Goal: Information Seeking & Learning: Find specific fact

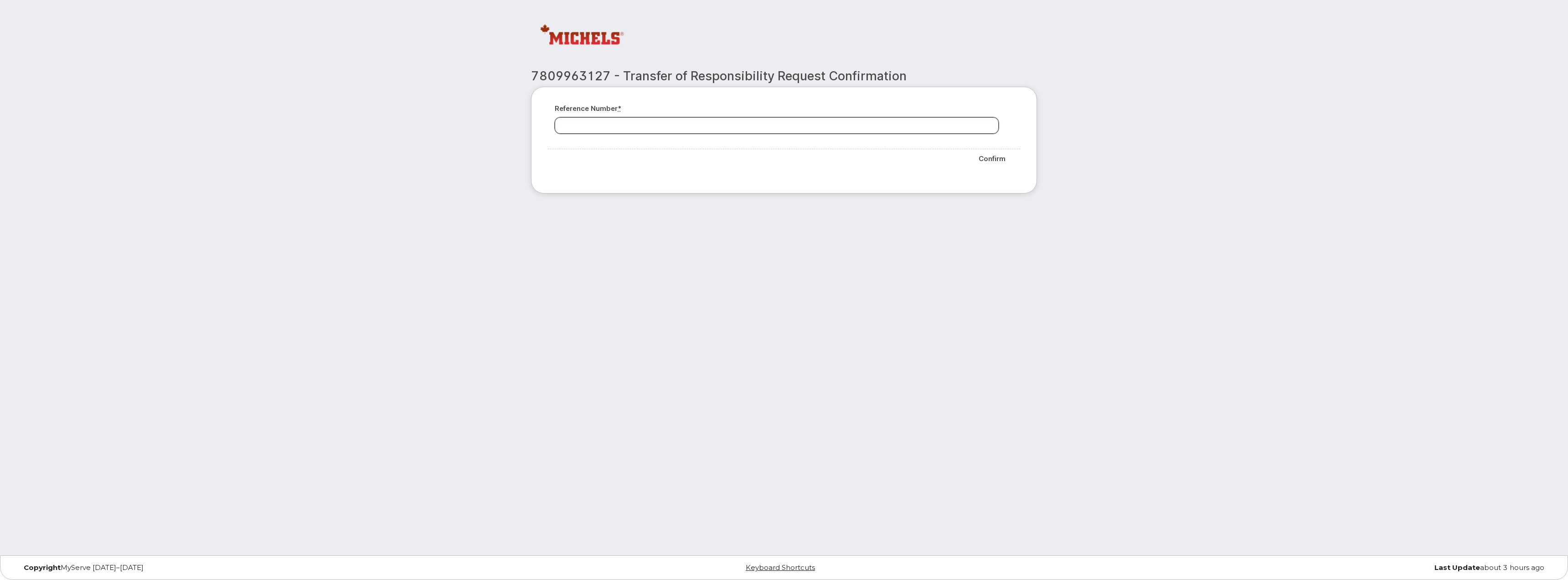
click at [765, 124] on input "Reference number *" at bounding box center [776, 126] width 444 height 17
type input "110216"
click at [986, 157] on input "Confirm" at bounding box center [992, 159] width 42 height 19
type input "Please wait..."
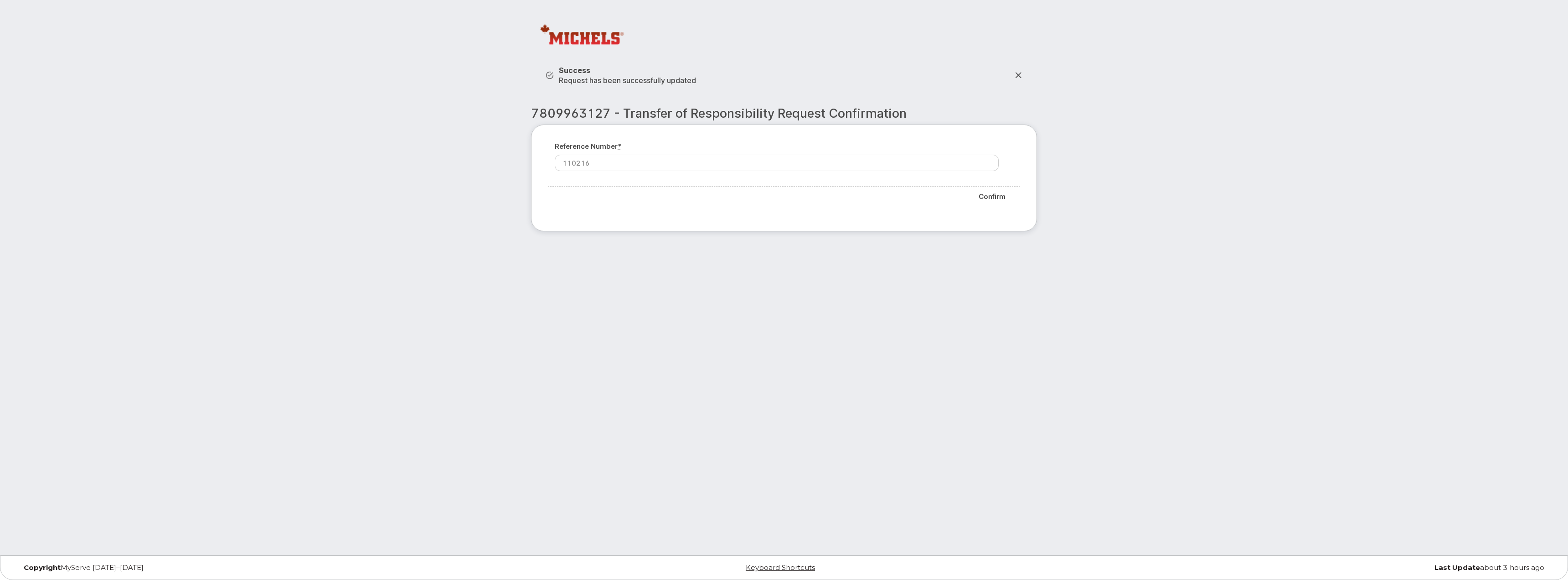
click at [1017, 76] on icon at bounding box center [1018, 75] width 8 height 8
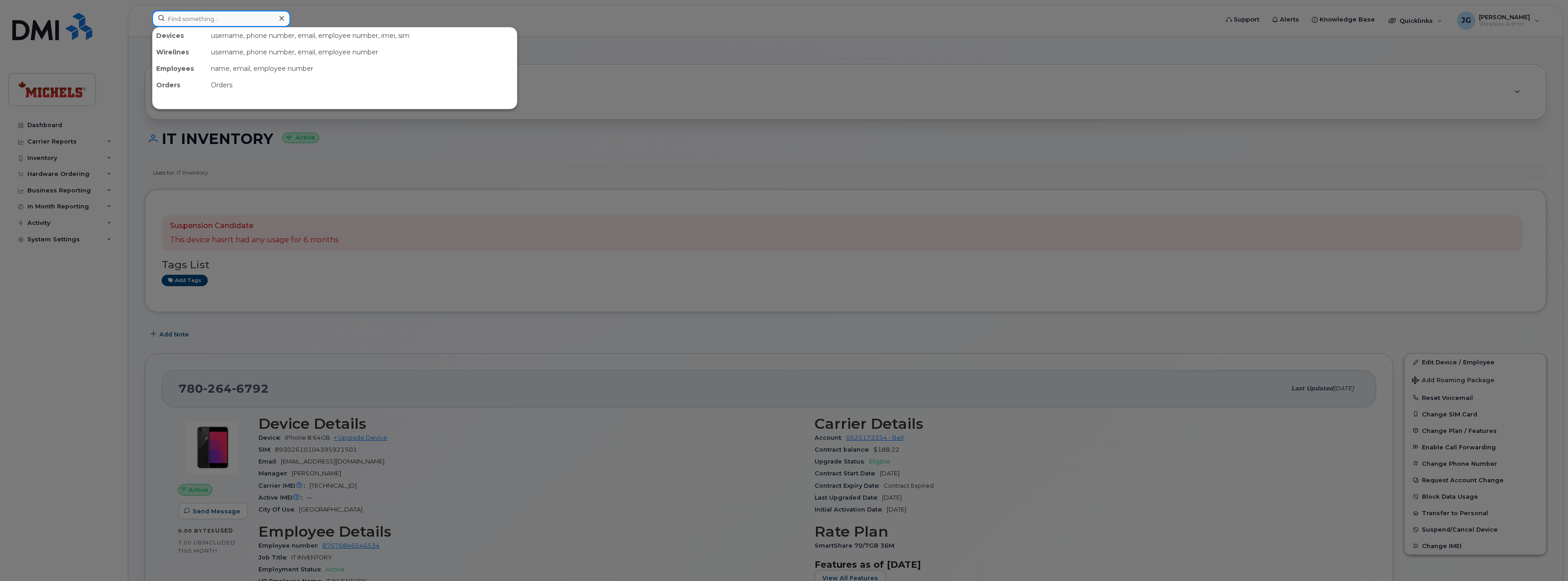
click at [220, 18] on input at bounding box center [221, 19] width 138 height 17
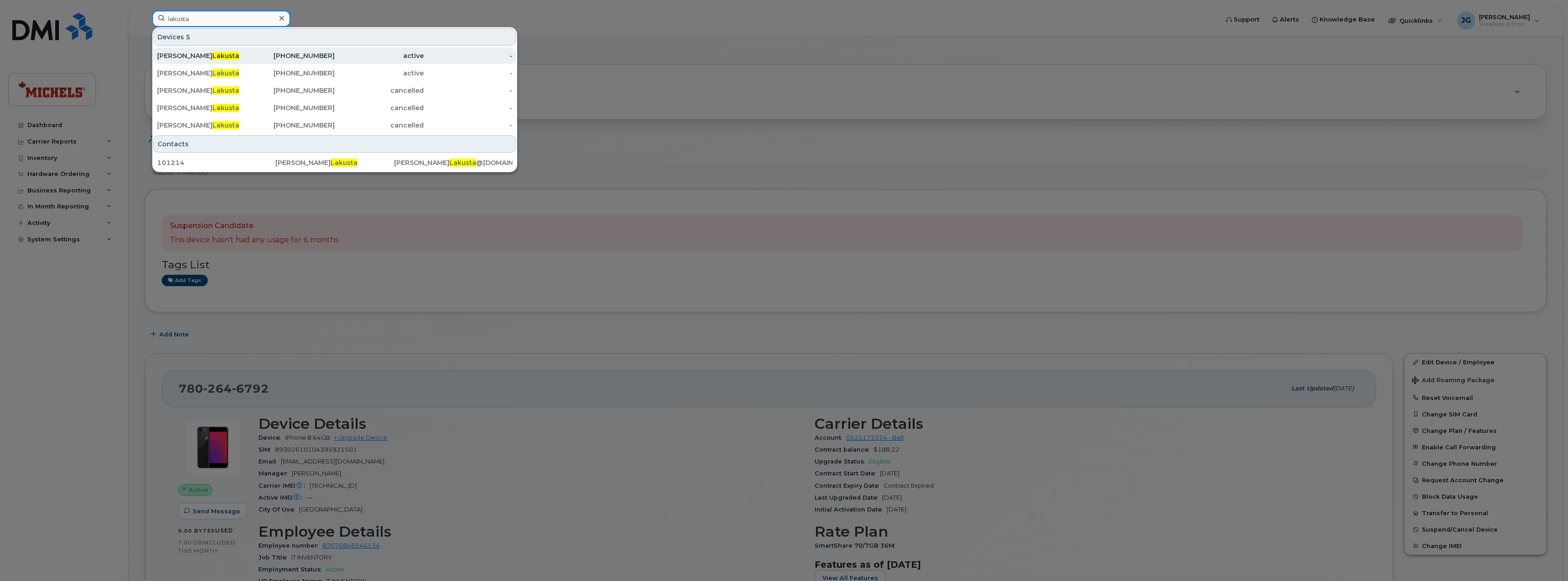
type input "lakusta"
click at [212, 55] on span "Lakusta" at bounding box center [225, 56] width 27 height 8
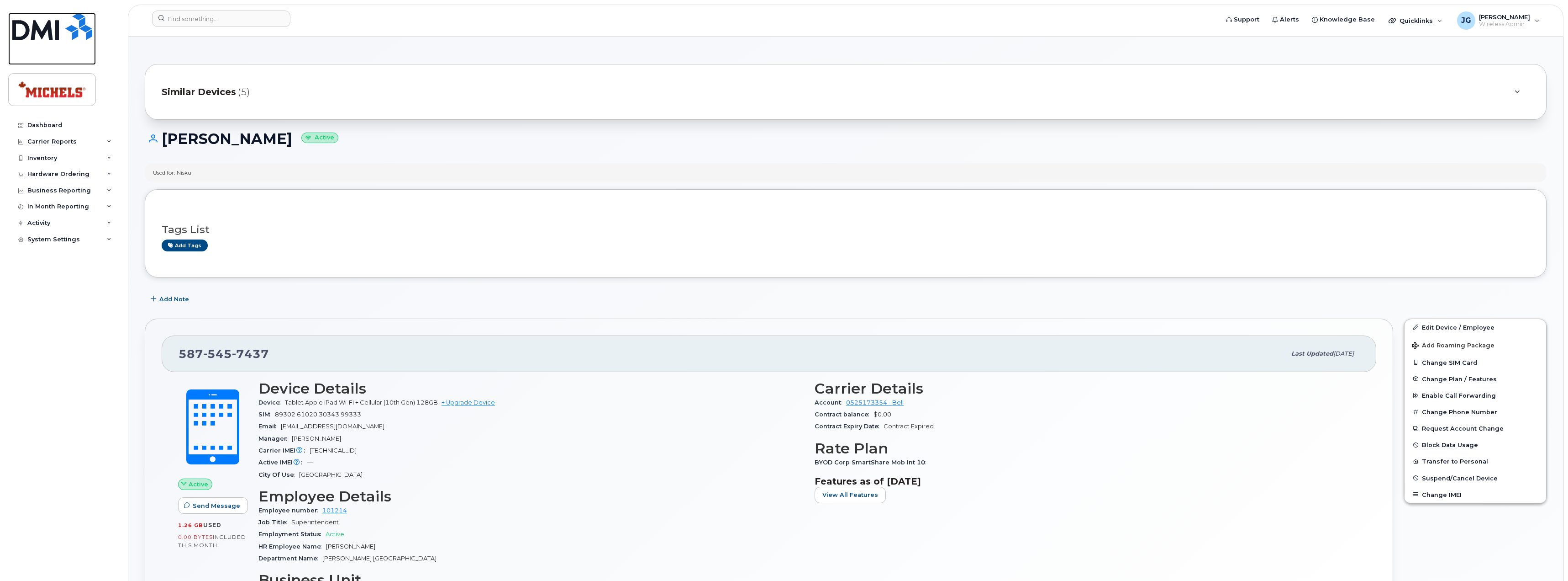
click at [38, 26] on img at bounding box center [53, 26] width 80 height 28
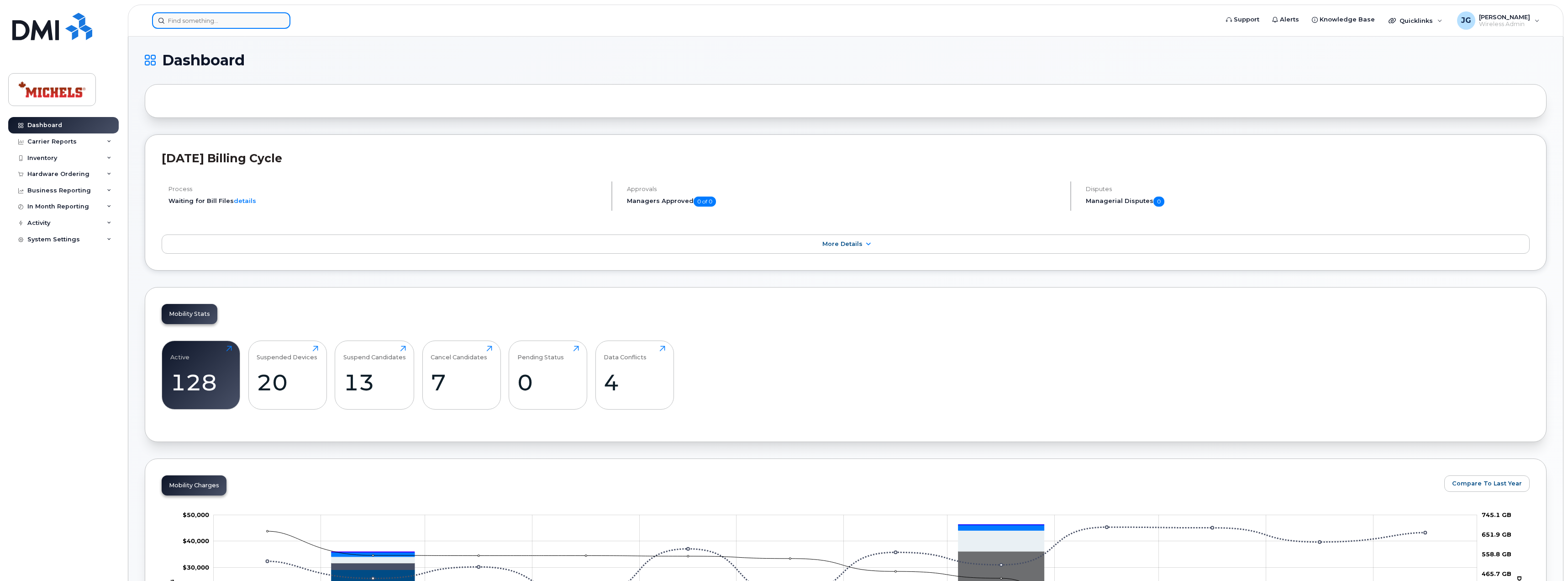
click at [218, 17] on input at bounding box center [221, 21] width 138 height 17
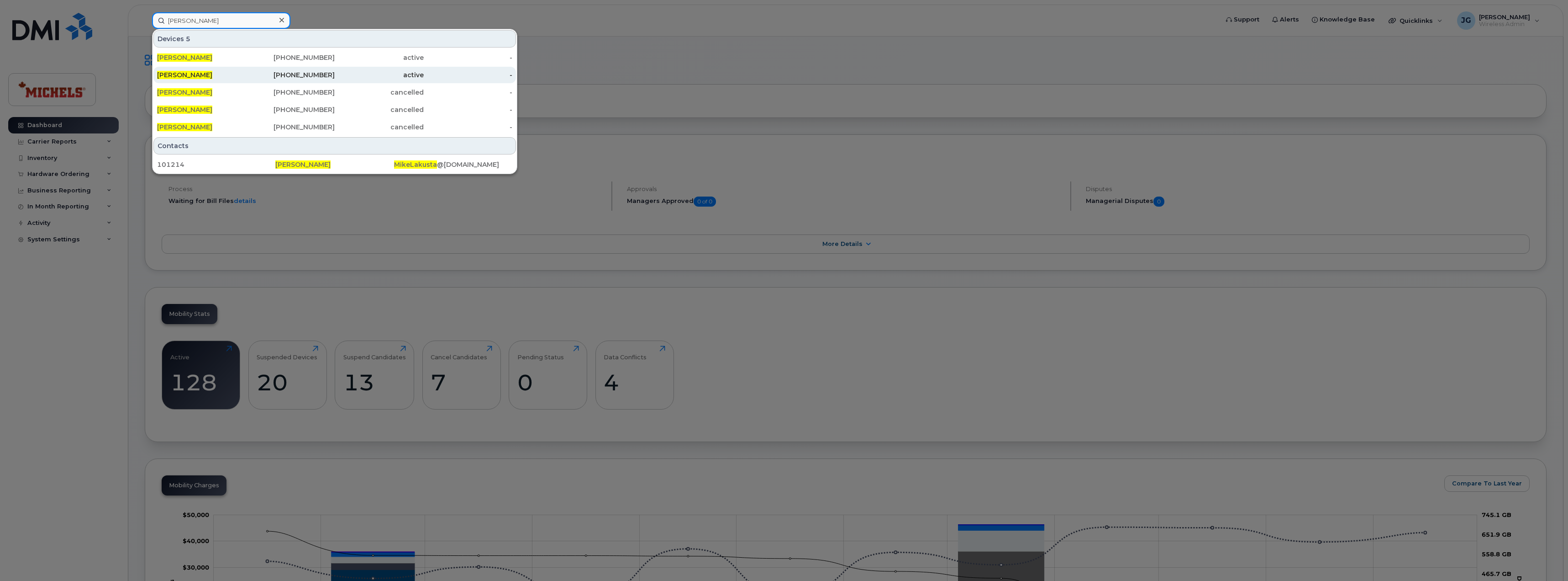
type input "mike lakusta"
click at [258, 73] on div "780-996-3127" at bounding box center [290, 75] width 89 height 9
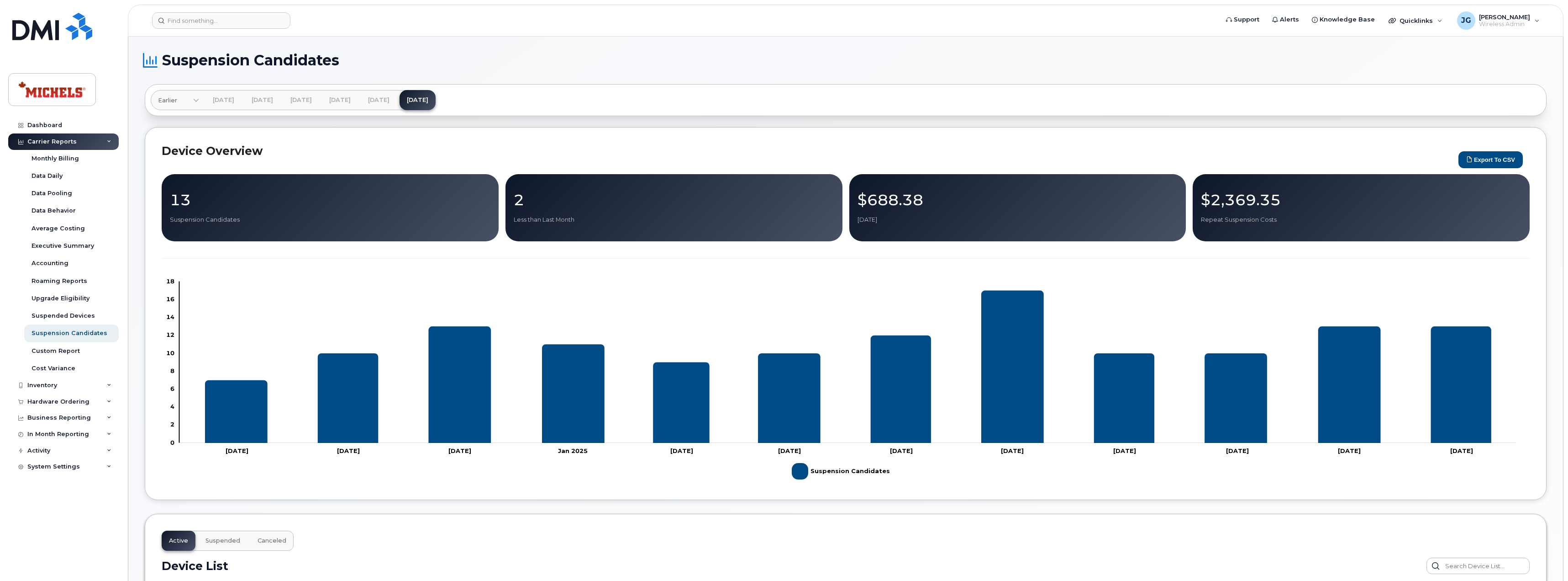
scroll to position [274, 0]
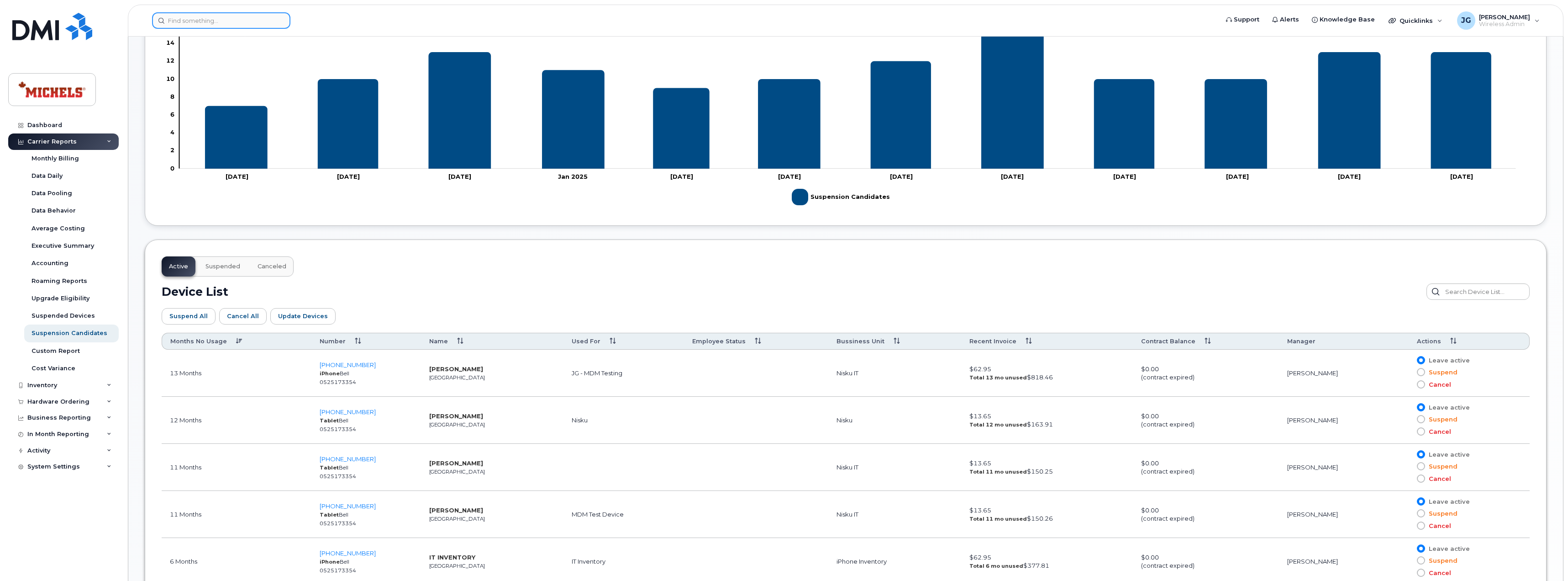
click at [225, 24] on input at bounding box center [221, 21] width 138 height 17
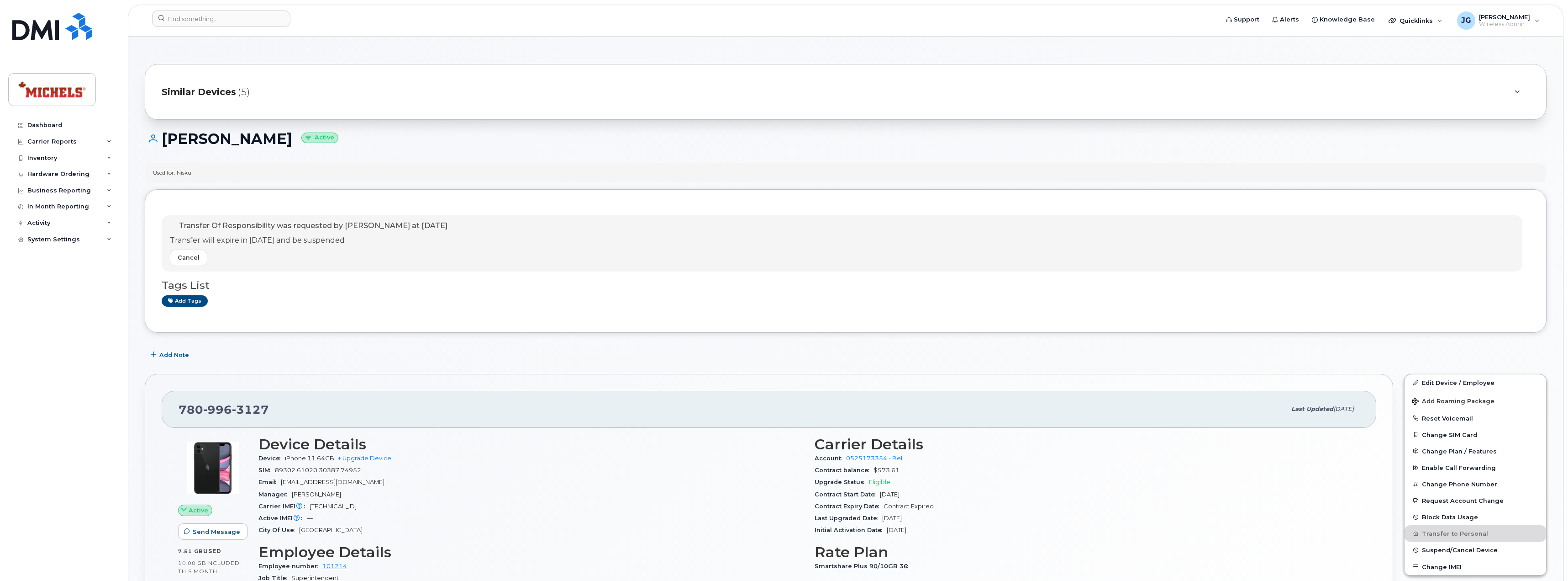
drag, startPoint x: 375, startPoint y: 241, endPoint x: 177, endPoint y: 231, distance: 198.3
click at [177, 231] on div "Transfer Of Responsibility was requested by Justin Gundran at Sep 16, 2025 Tran…" at bounding box center [309, 243] width 278 height 45
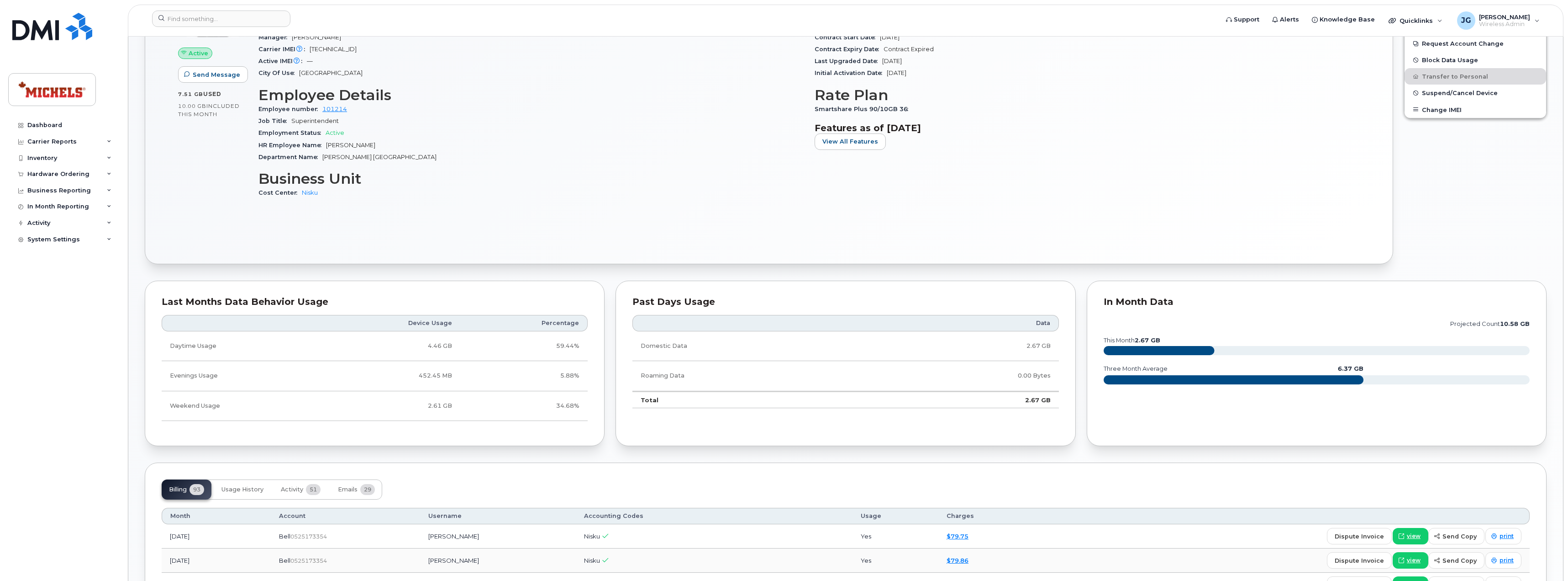
scroll to position [137, 0]
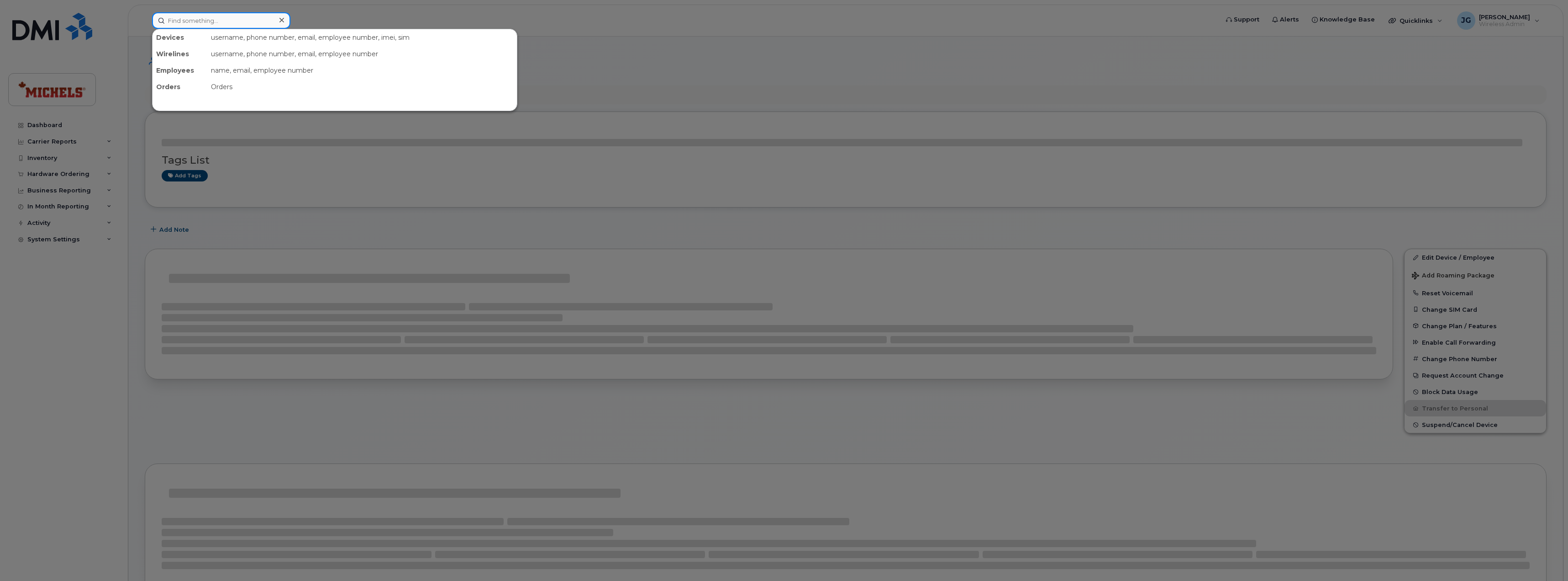
click at [239, 15] on input at bounding box center [221, 21] width 138 height 17
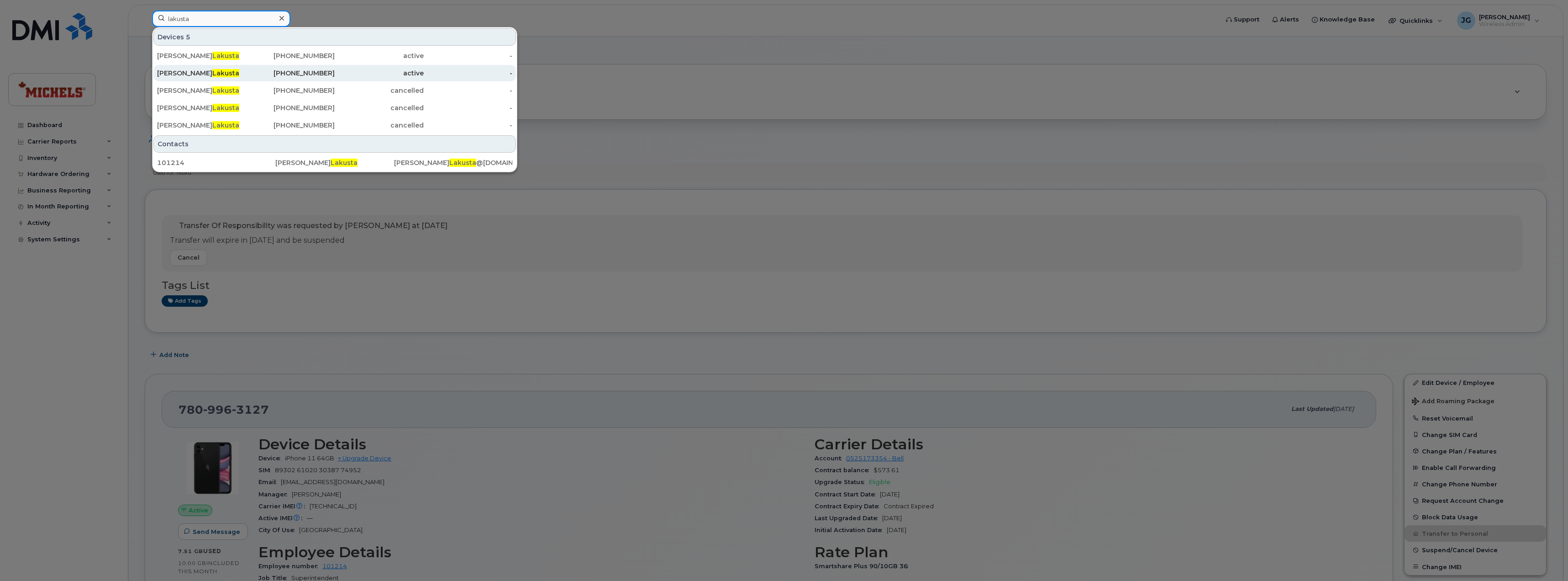
type input "lakusta"
click at [229, 71] on div "Mike Lakusta" at bounding box center [201, 73] width 89 height 9
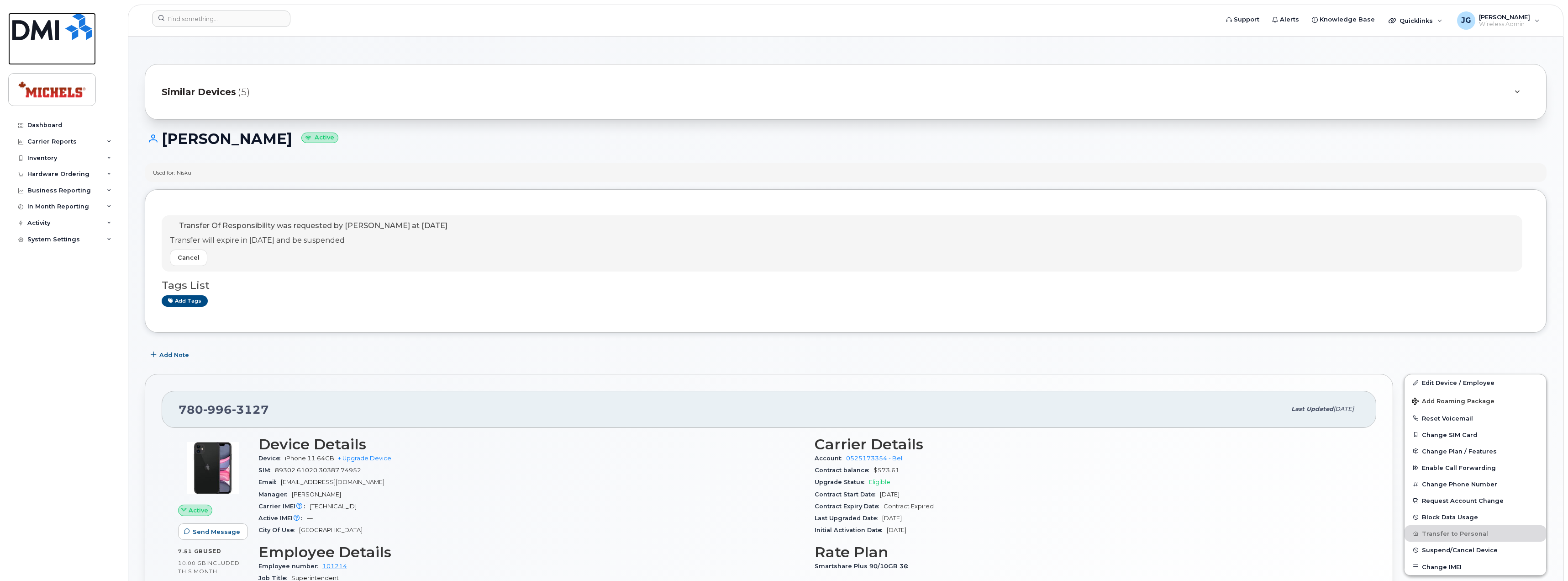
click at [26, 30] on img at bounding box center [53, 26] width 80 height 28
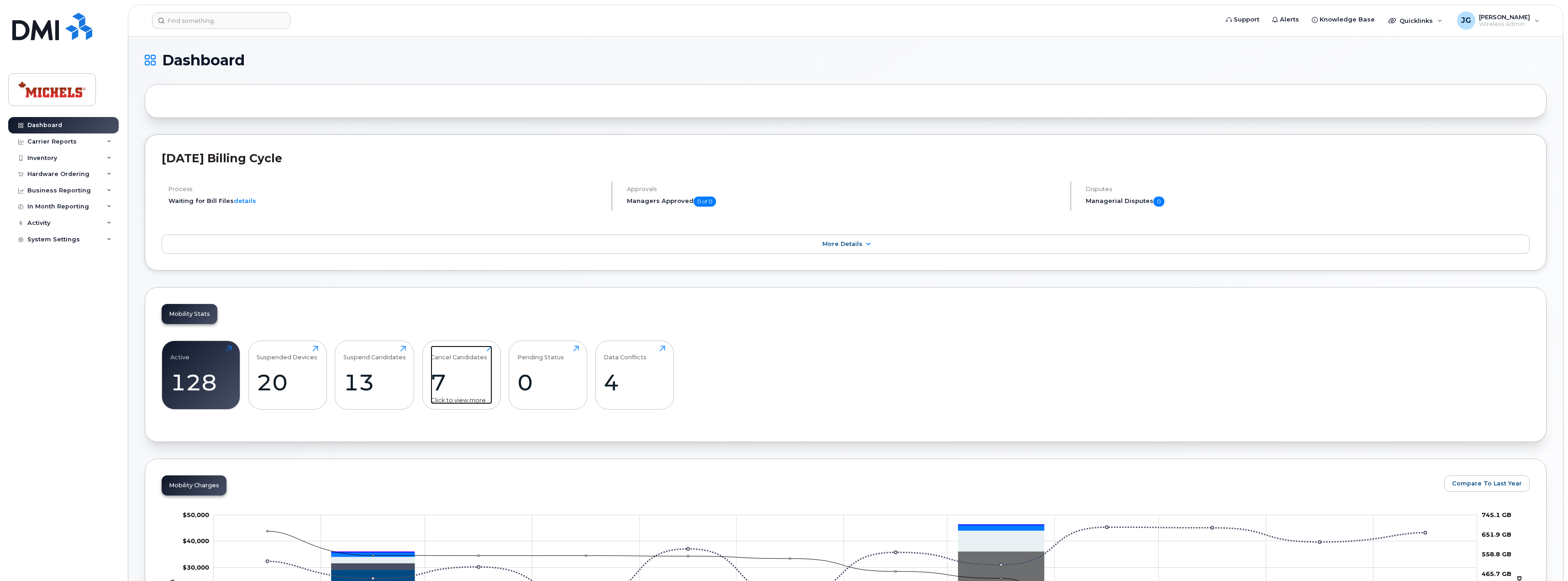
click at [453, 396] on div "Click to view more" at bounding box center [461, 400] width 62 height 9
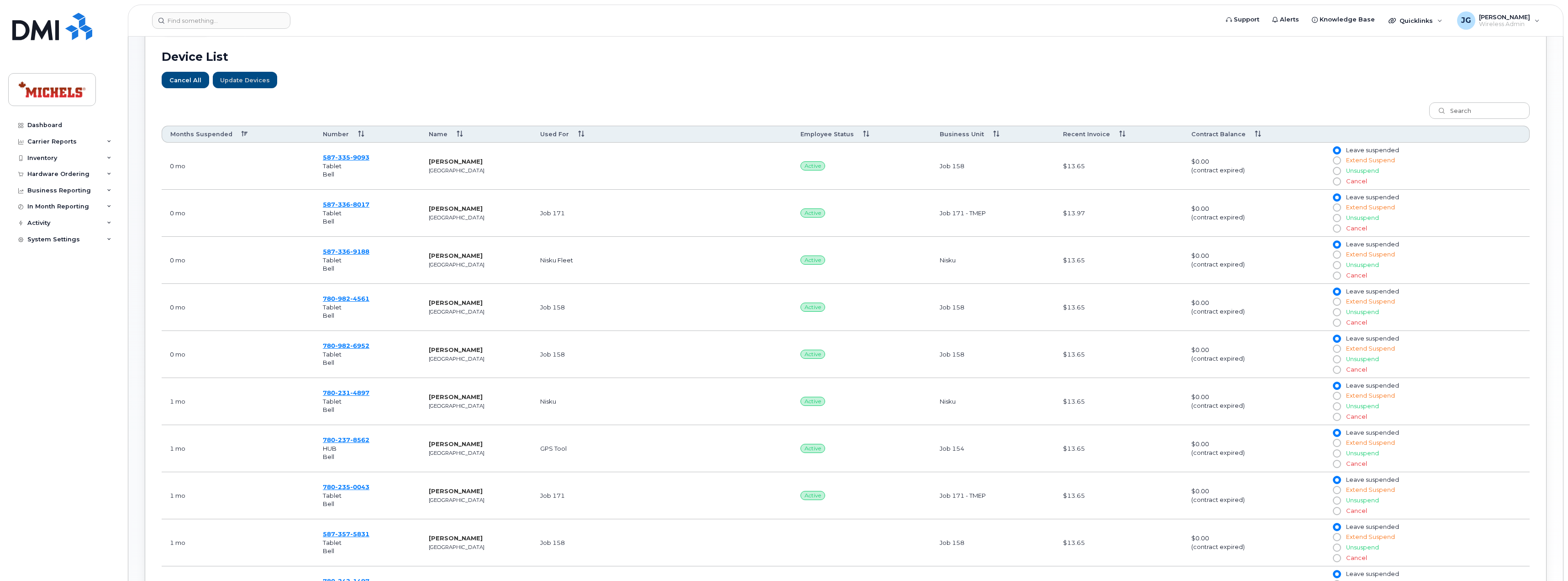
scroll to position [320, 0]
click at [241, 136] on th "Months Suspended" at bounding box center [238, 133] width 153 height 17
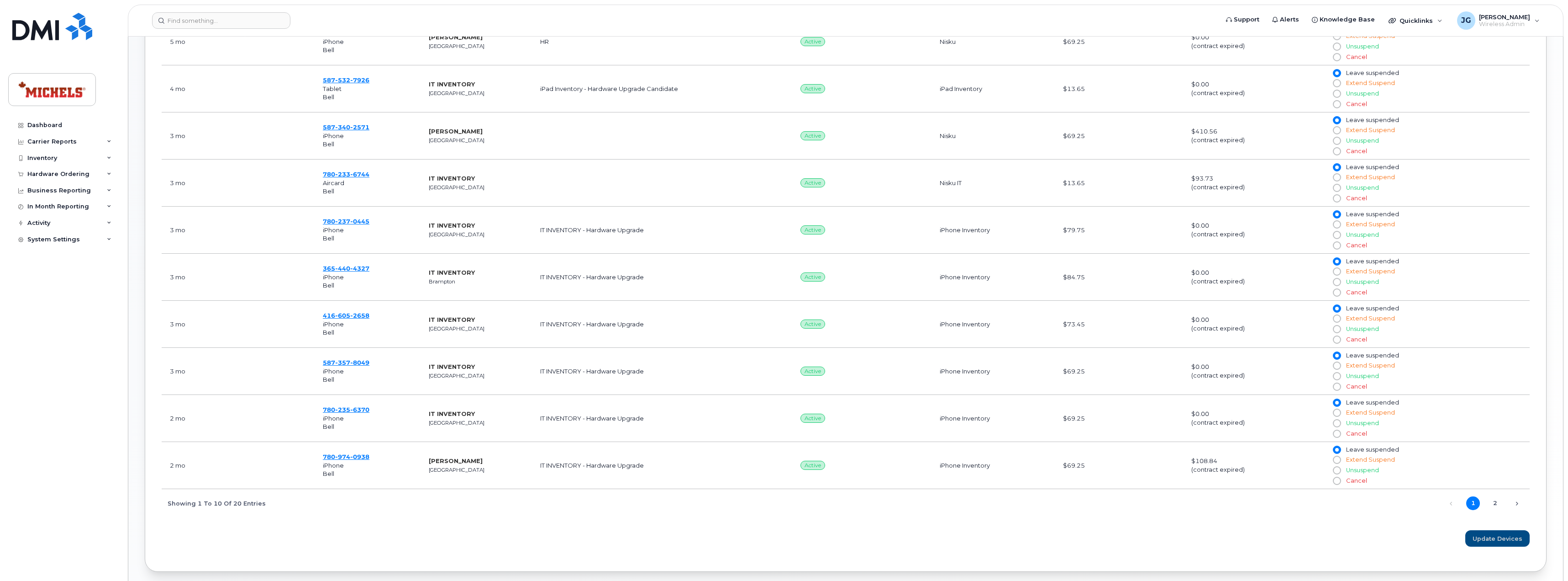
scroll to position [480, 0]
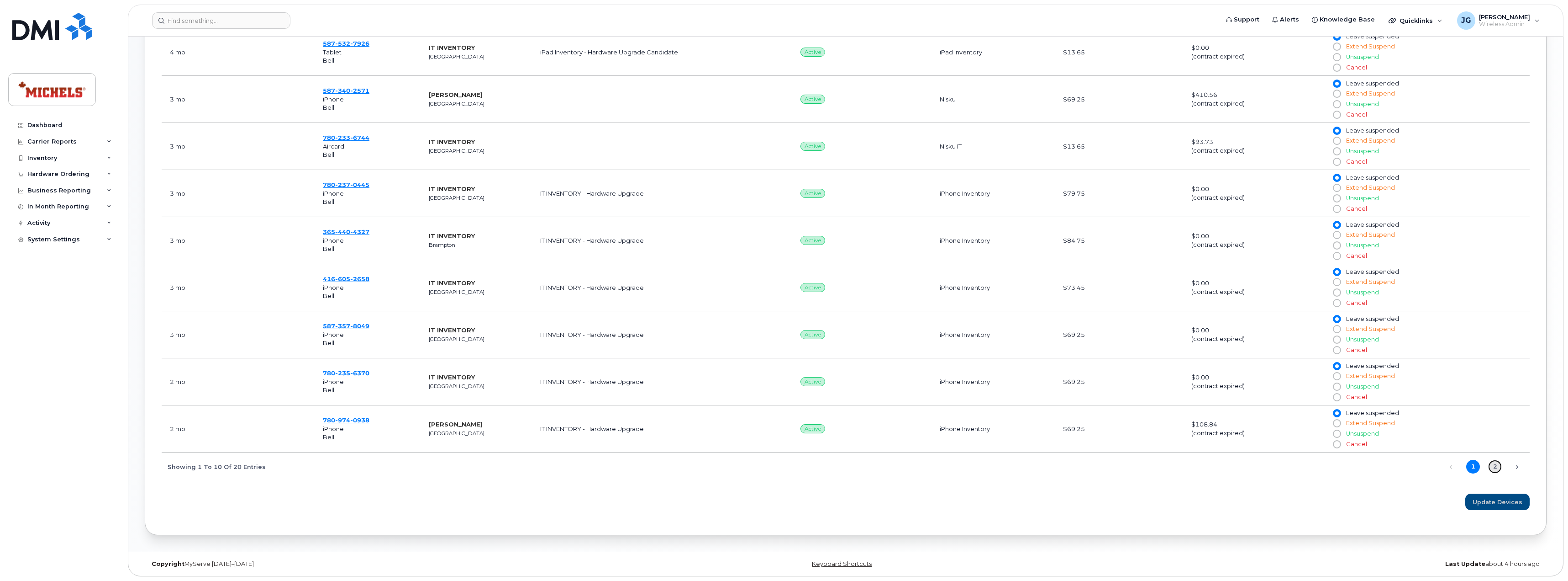
click at [1493, 466] on link "2" at bounding box center [1495, 467] width 14 height 14
